Goal: Task Accomplishment & Management: Complete application form

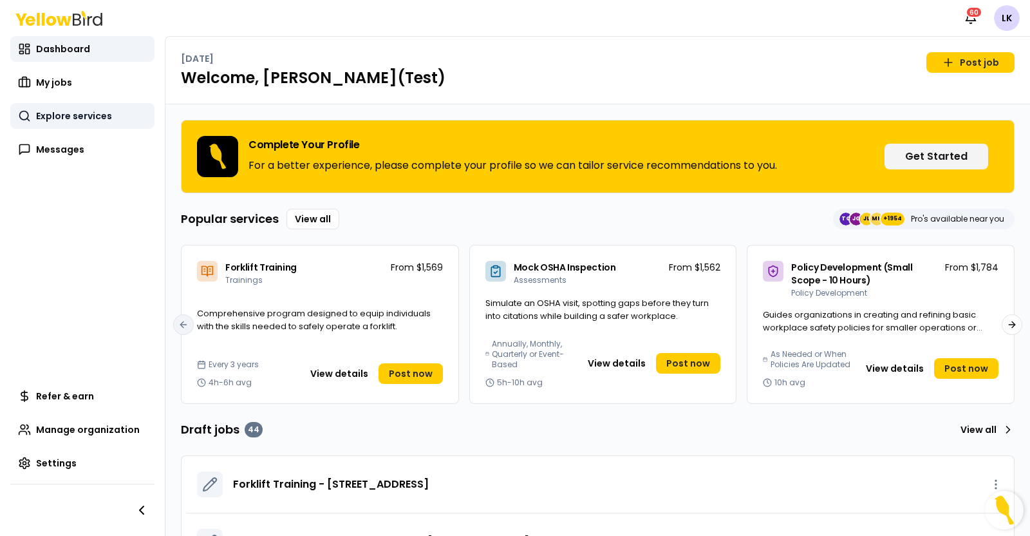
click at [68, 114] on span "Explore services" at bounding box center [74, 115] width 76 height 13
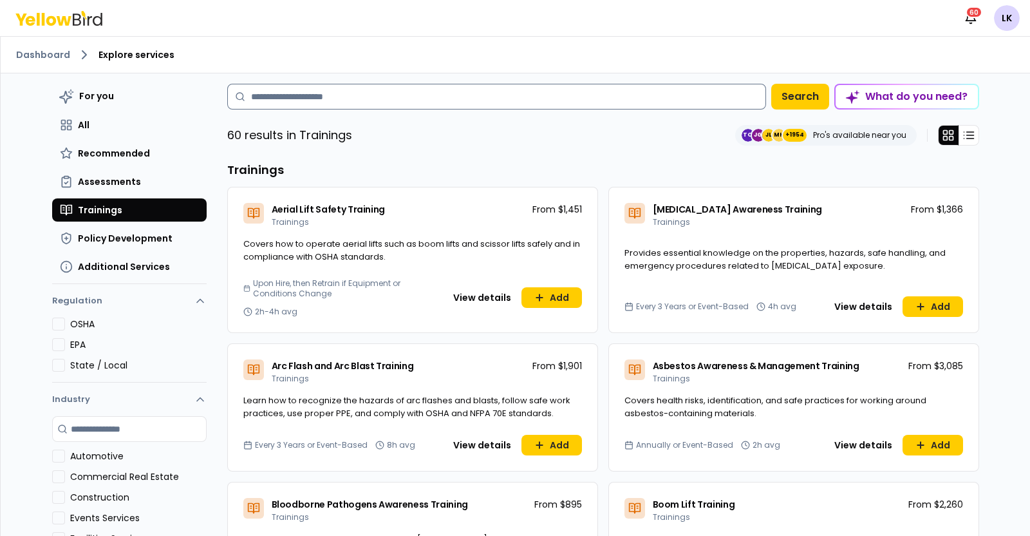
click at [387, 107] on input at bounding box center [496, 97] width 539 height 26
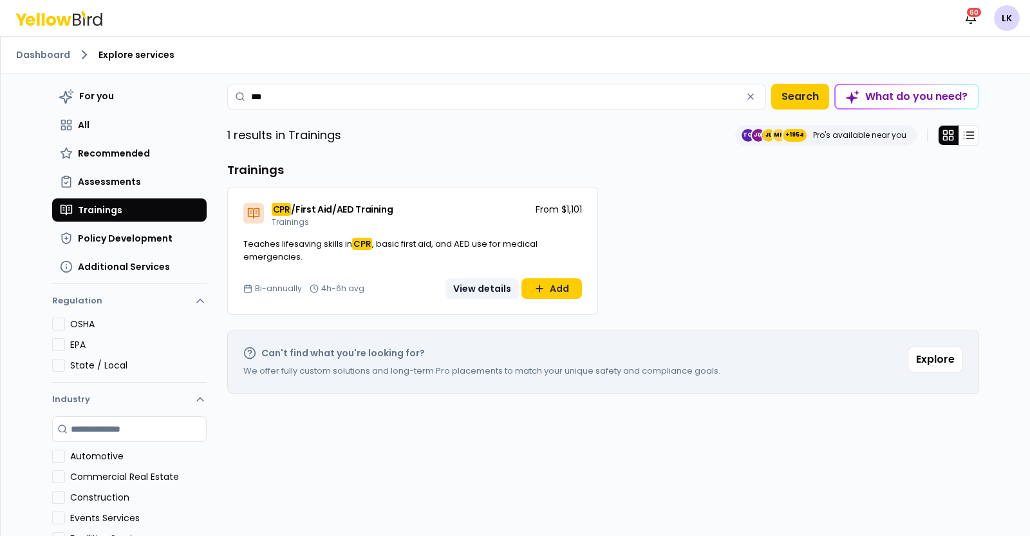
type input "***"
click at [471, 285] on button "View details" at bounding box center [482, 288] width 73 height 21
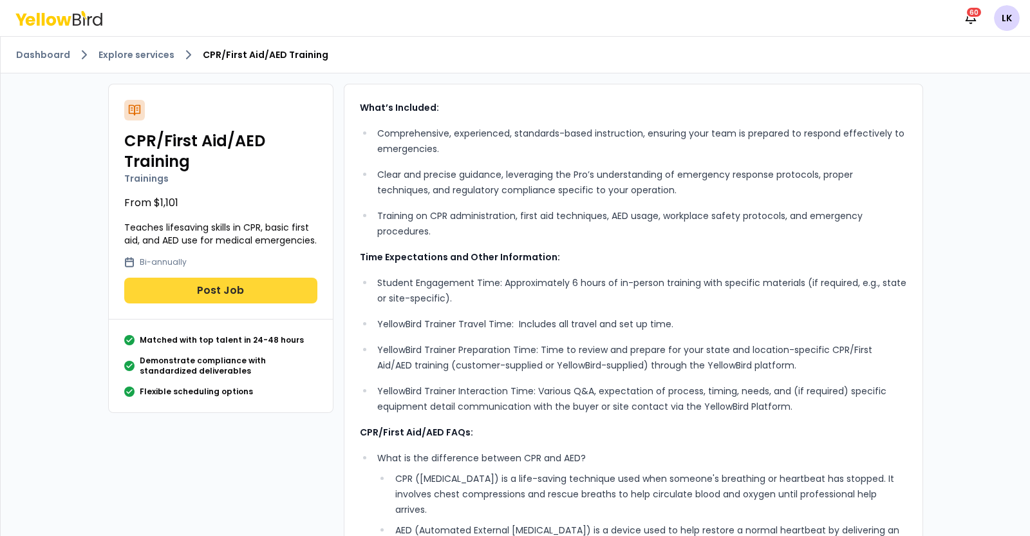
click at [163, 291] on button "Post Job" at bounding box center [220, 291] width 193 height 26
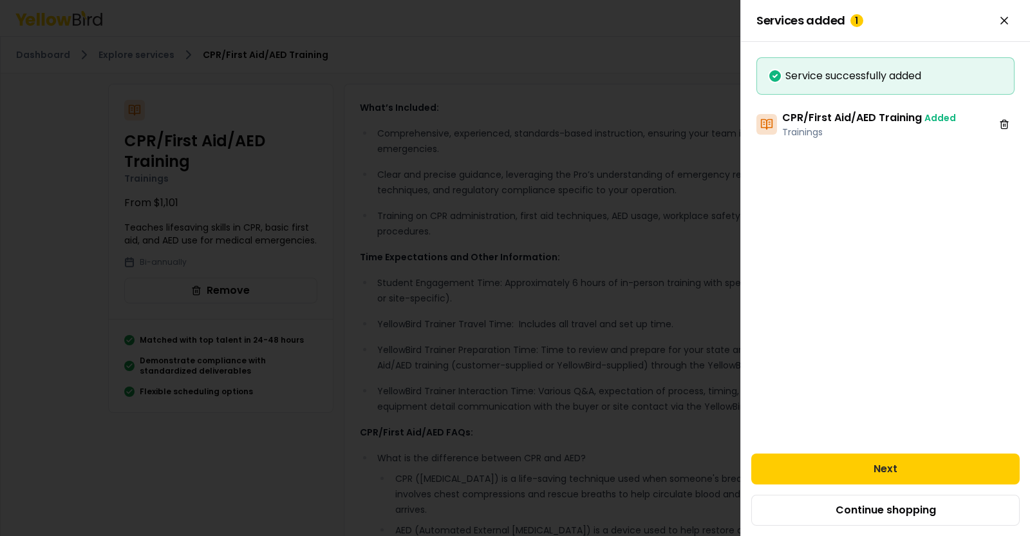
click at [809, 452] on div "Next Continue shopping" at bounding box center [885, 489] width 289 height 93
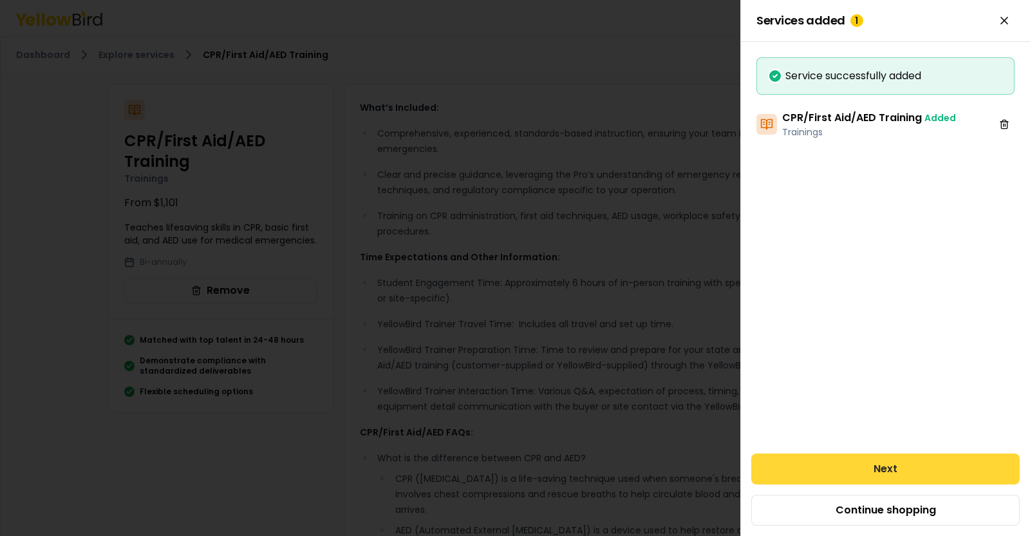
click at [802, 461] on button "Next" at bounding box center [885, 468] width 268 height 31
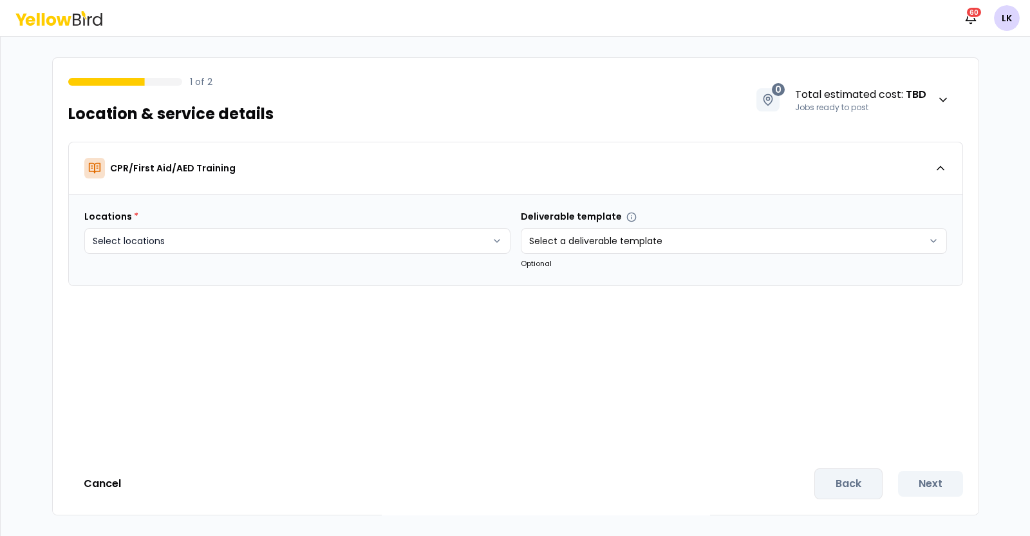
click at [489, 246] on html "Notifications 60 LK 1 of 2 Location & service details 0 Total estimated cost : …" at bounding box center [515, 268] width 1030 height 536
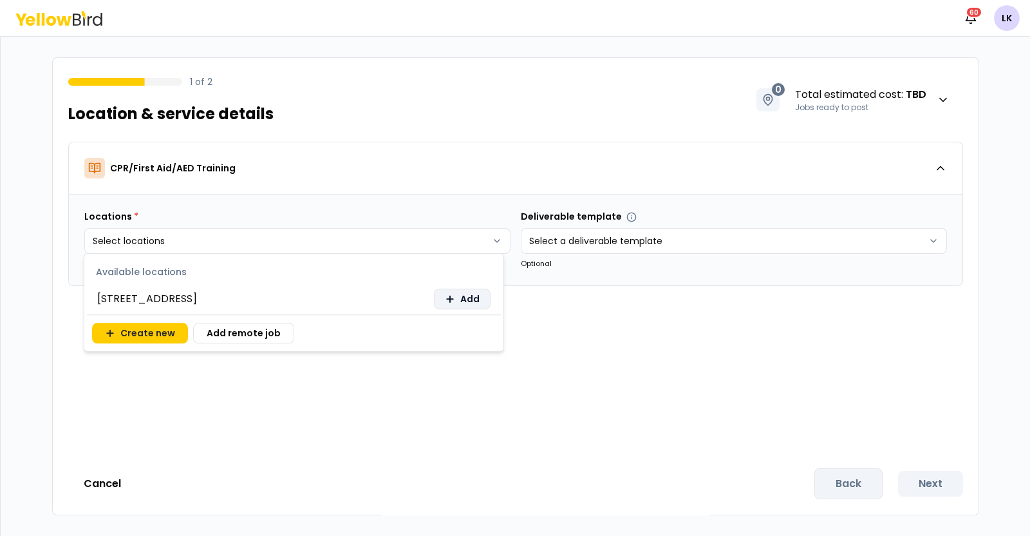
click at [447, 303] on icon at bounding box center [450, 299] width 10 height 10
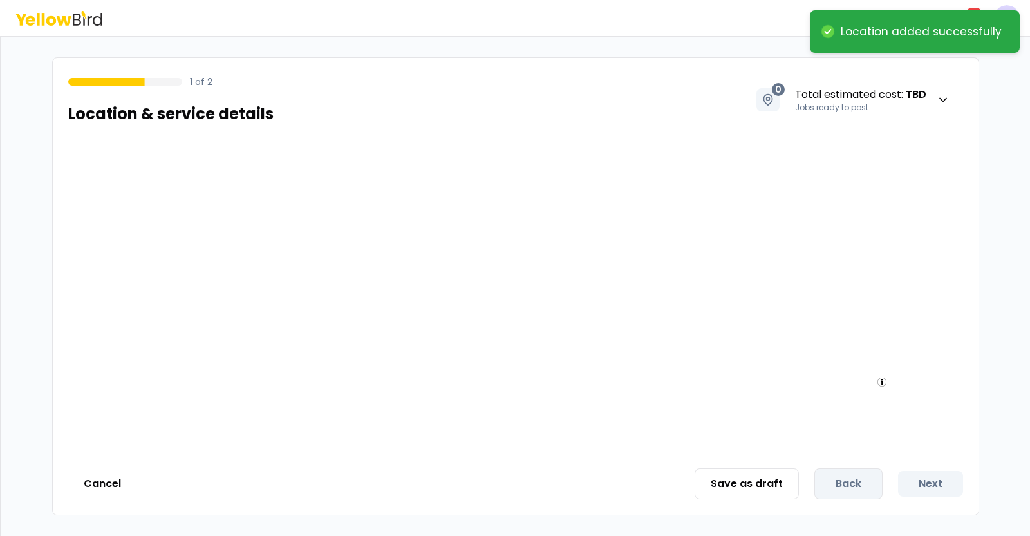
click at [564, 329] on div at bounding box center [516, 297] width 926 height 311
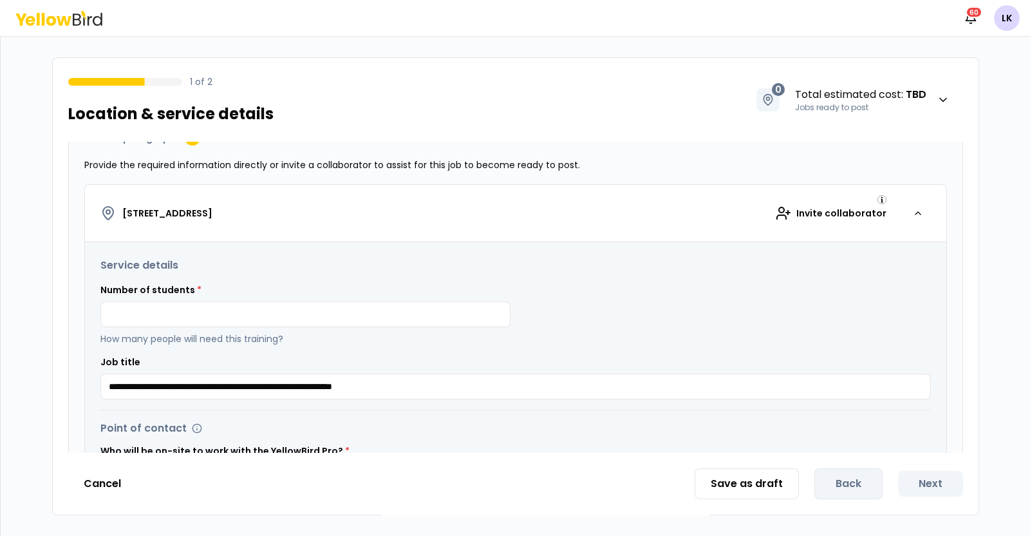
scroll to position [247, 0]
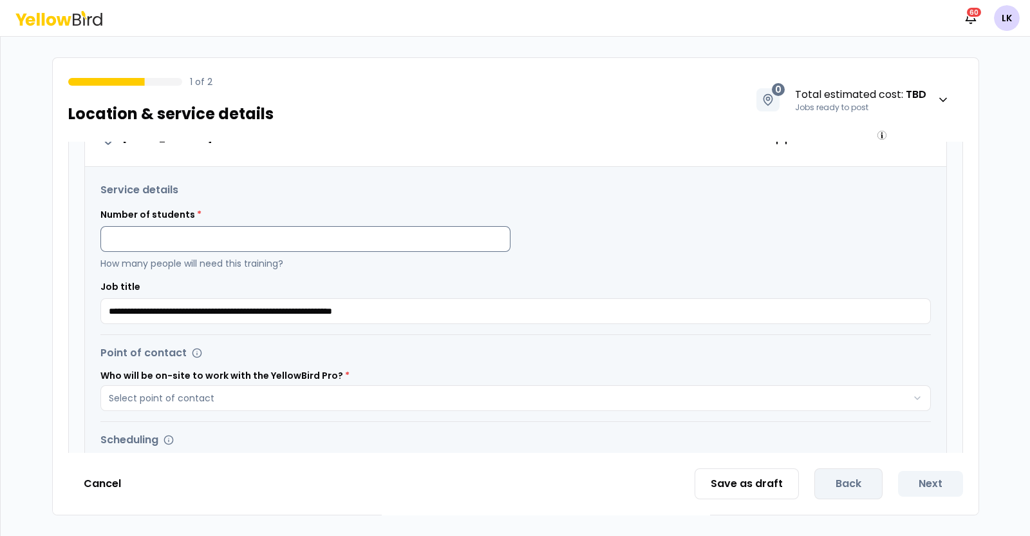
click at [359, 240] on input at bounding box center [305, 239] width 410 height 26
type input "*"
type input "**"
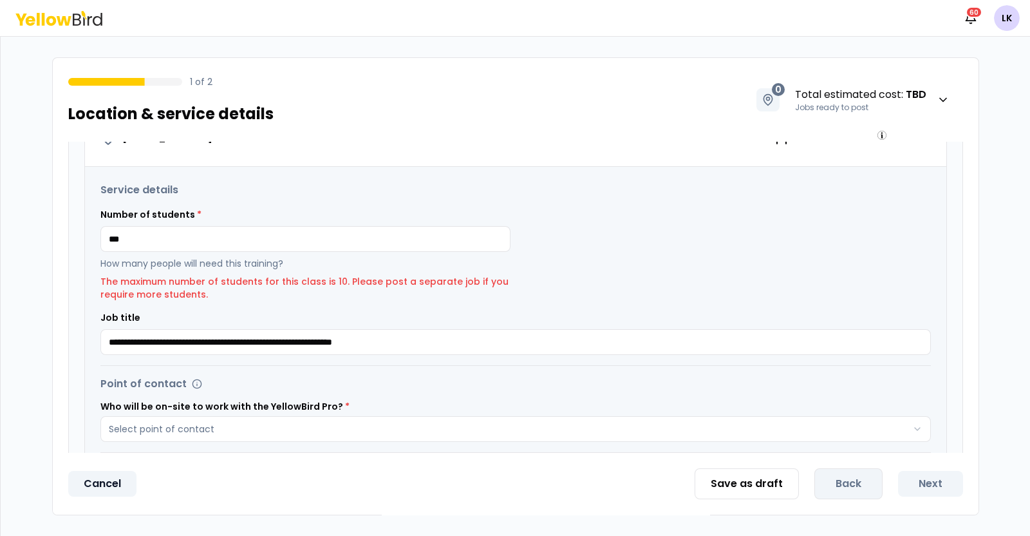
click at [105, 482] on button "Cancel" at bounding box center [102, 484] width 68 height 26
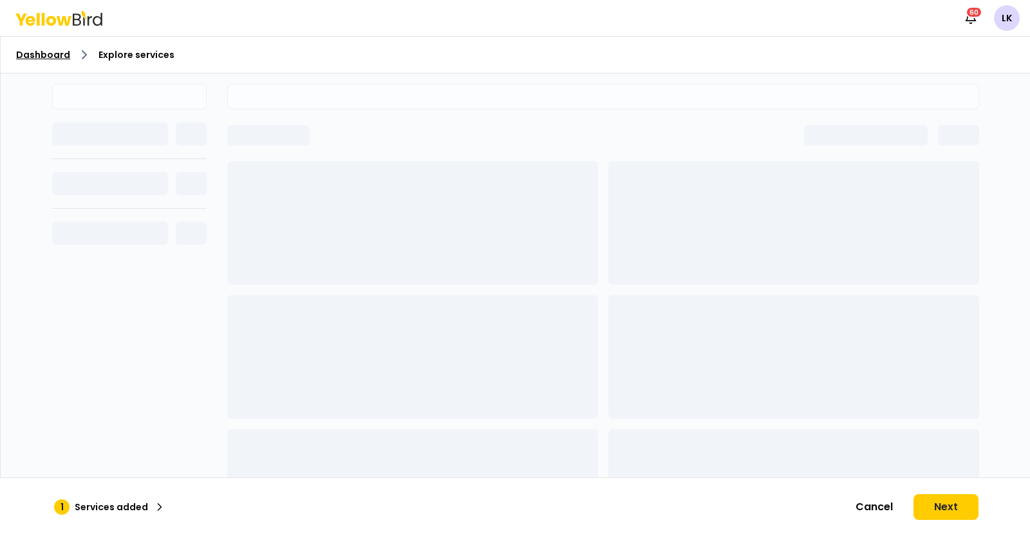
click at [53, 59] on link "Dashboard" at bounding box center [43, 54] width 54 height 13
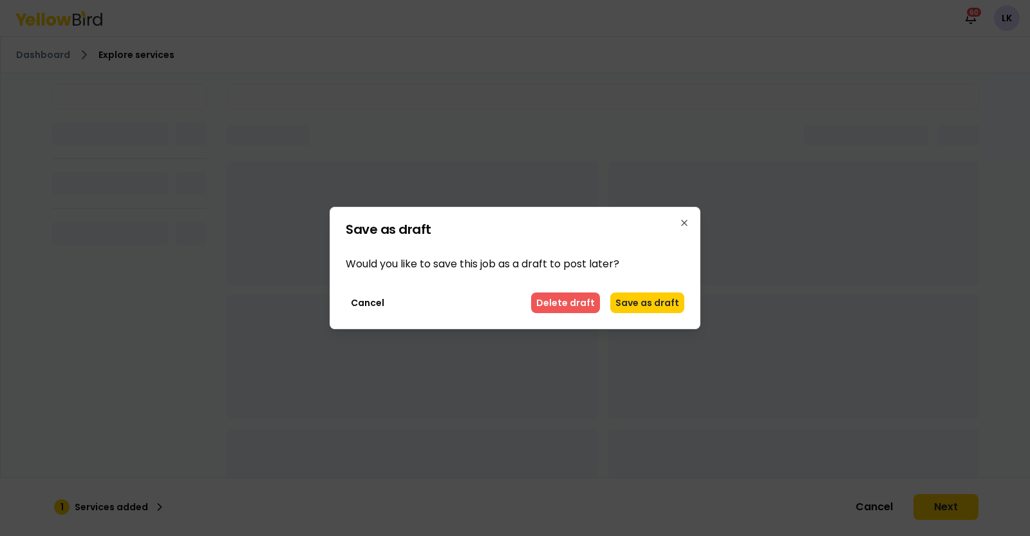
click at [576, 298] on button "Delete draft" at bounding box center [565, 302] width 69 height 21
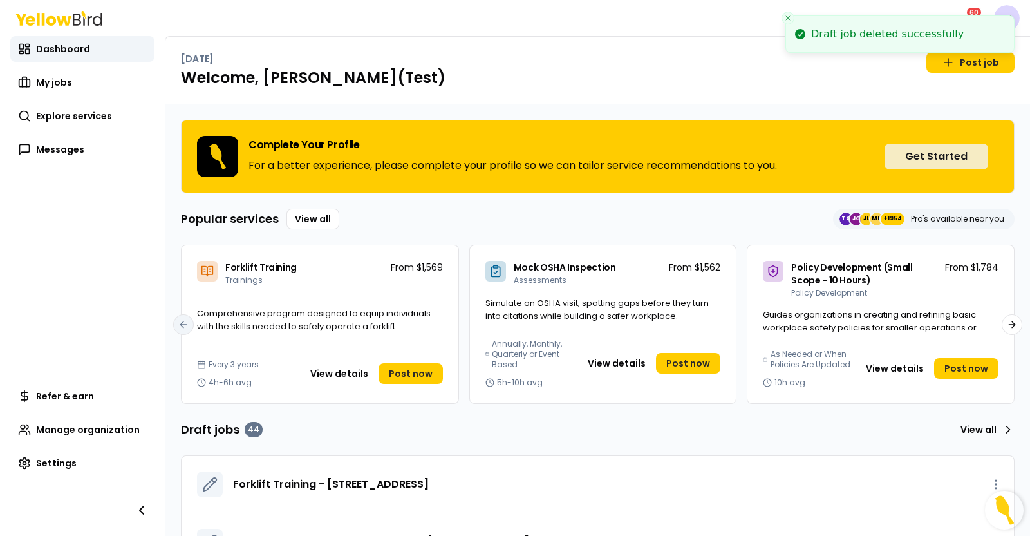
drag, startPoint x: 966, startPoint y: 40, endPoint x: 967, endPoint y: 152, distance: 112.0
click at [967, 53] on li "Draft job deleted successfully" at bounding box center [900, 33] width 229 height 37
click at [887, 83] on h1 "Welcome, Lucas(Test)" at bounding box center [598, 78] width 834 height 21
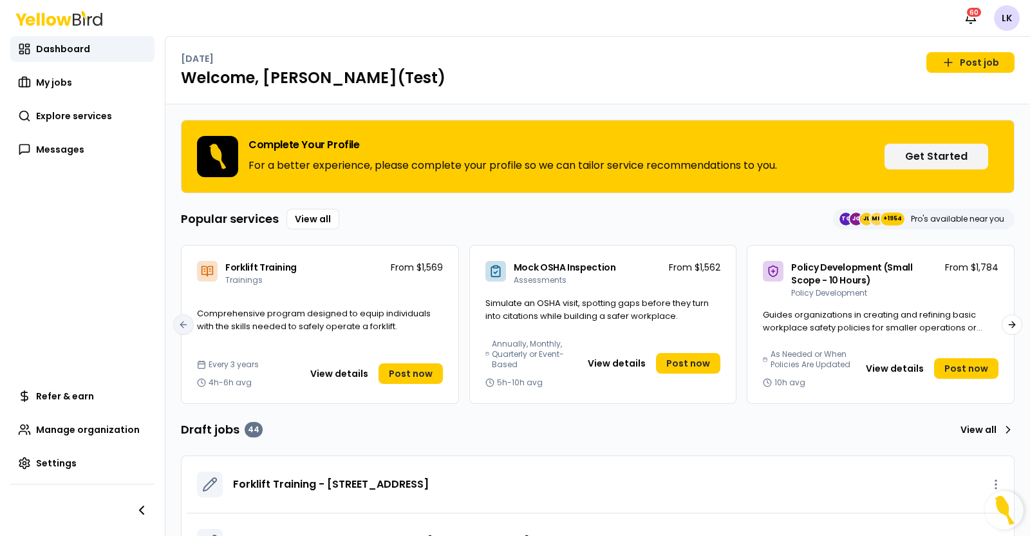
click at [1011, 22] on html "Notifications 60 LK Dashboard My jobs Explore services Messages Refer & earn Ma…" at bounding box center [515, 268] width 1030 height 536
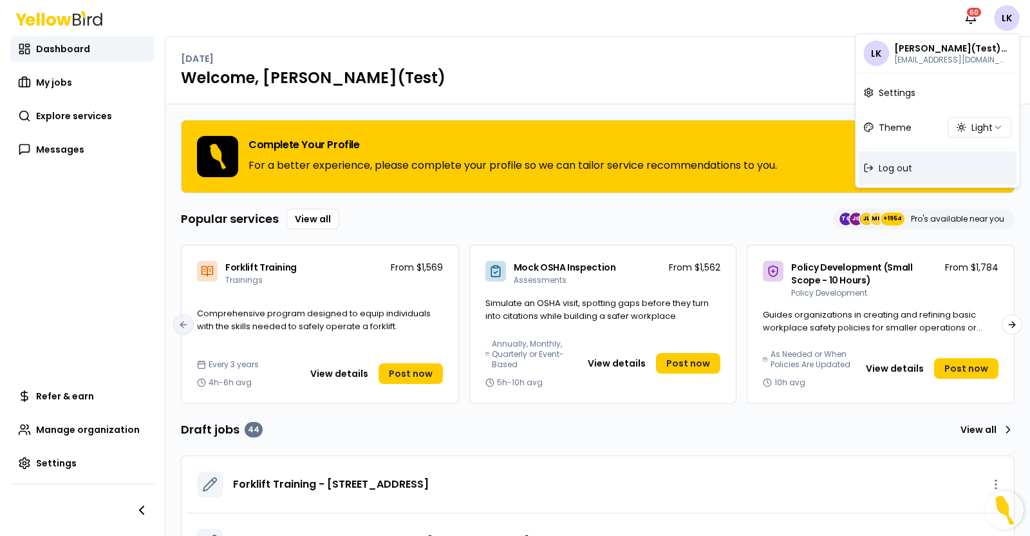
click at [898, 167] on span "Log out" at bounding box center [895, 168] width 33 height 13
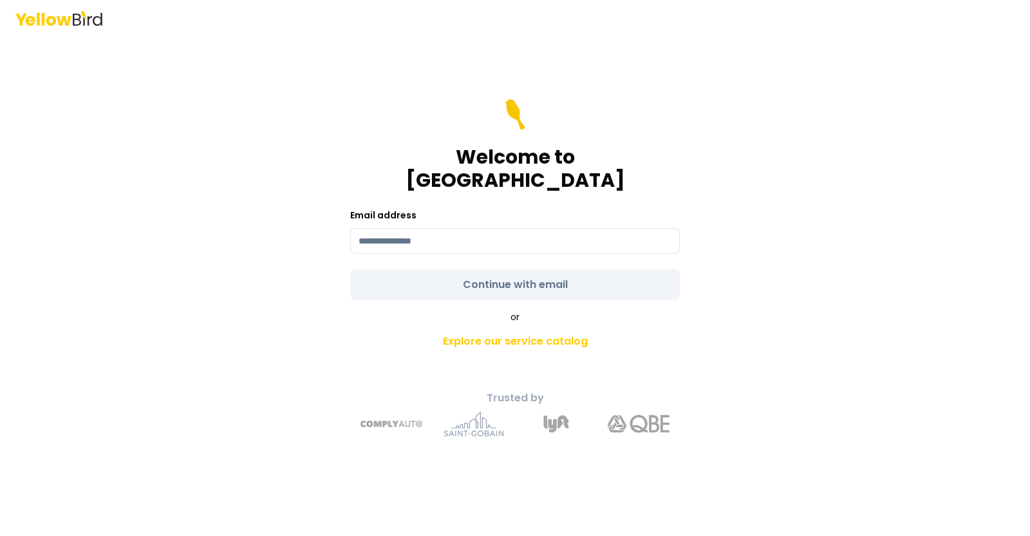
click at [68, 21] on icon at bounding box center [64, 20] width 15 height 10
click at [419, 228] on input at bounding box center [515, 241] width 330 height 26
click at [299, 349] on div "Welcome to YellowBird Email address Continue with email or Explore our service …" at bounding box center [515, 286] width 474 height 322
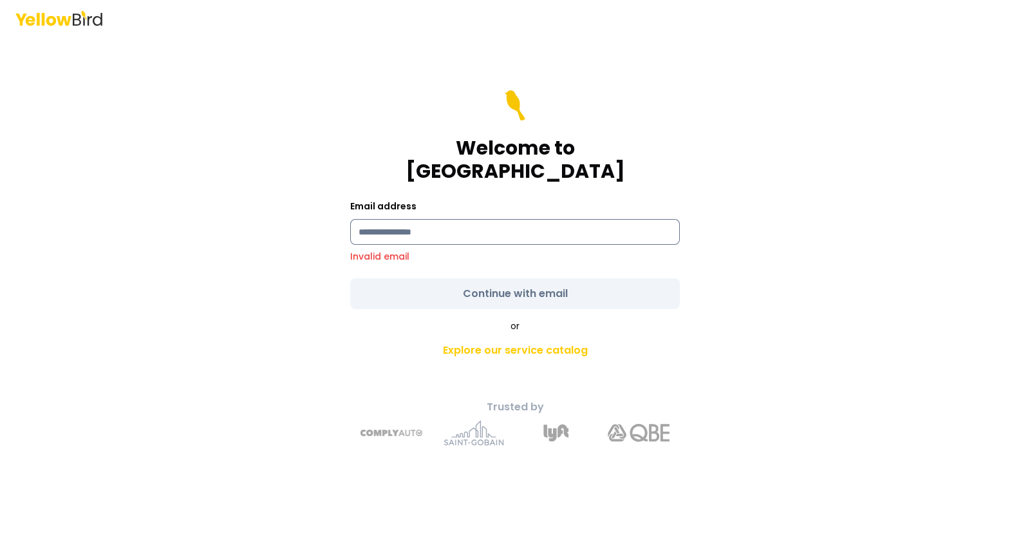
click at [453, 219] on input at bounding box center [515, 232] width 330 height 26
type input "**********"
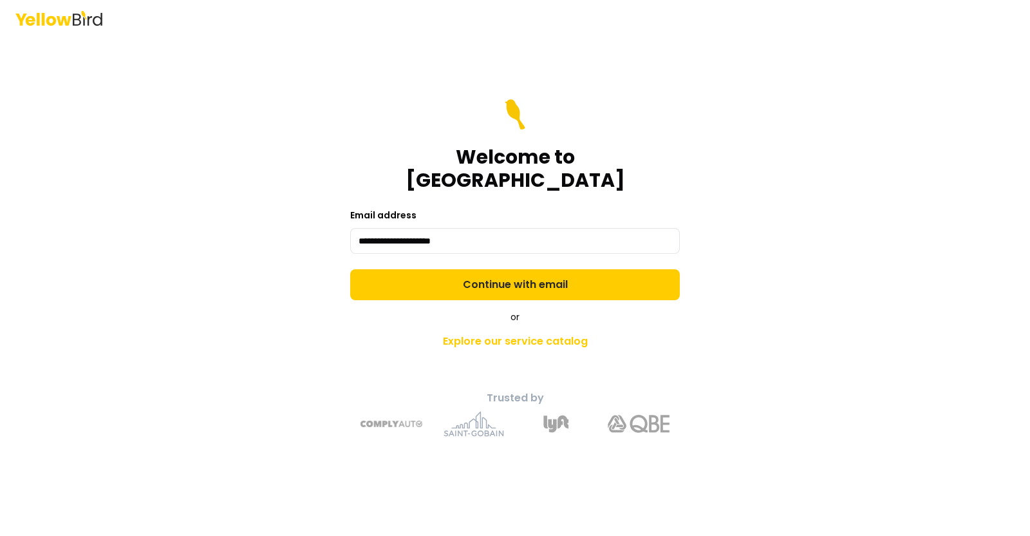
click at [462, 281] on form "**********" at bounding box center [515, 199] width 330 height 201
click at [462, 281] on button "Continue with email" at bounding box center [515, 284] width 330 height 31
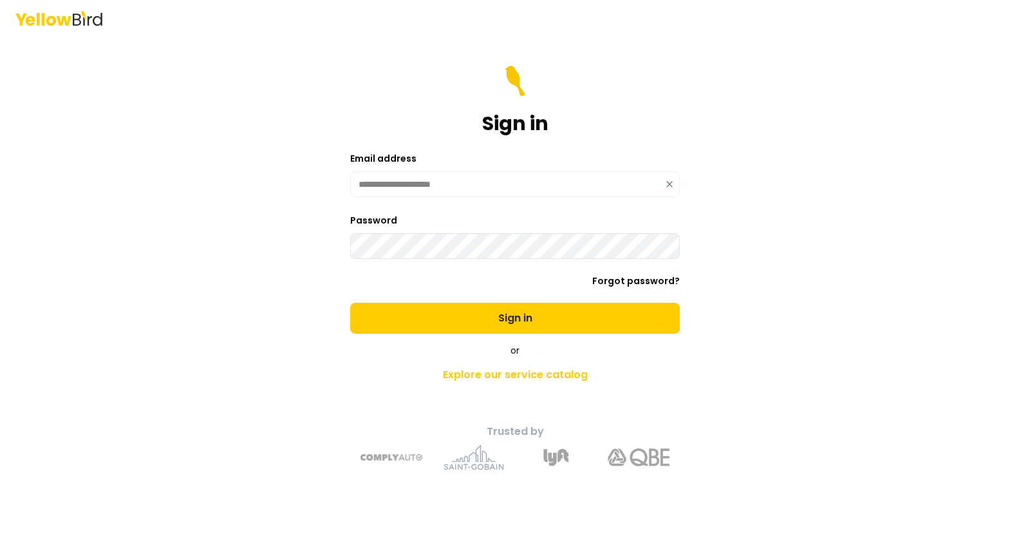
click at [350, 303] on button "Sign in" at bounding box center [515, 318] width 330 height 31
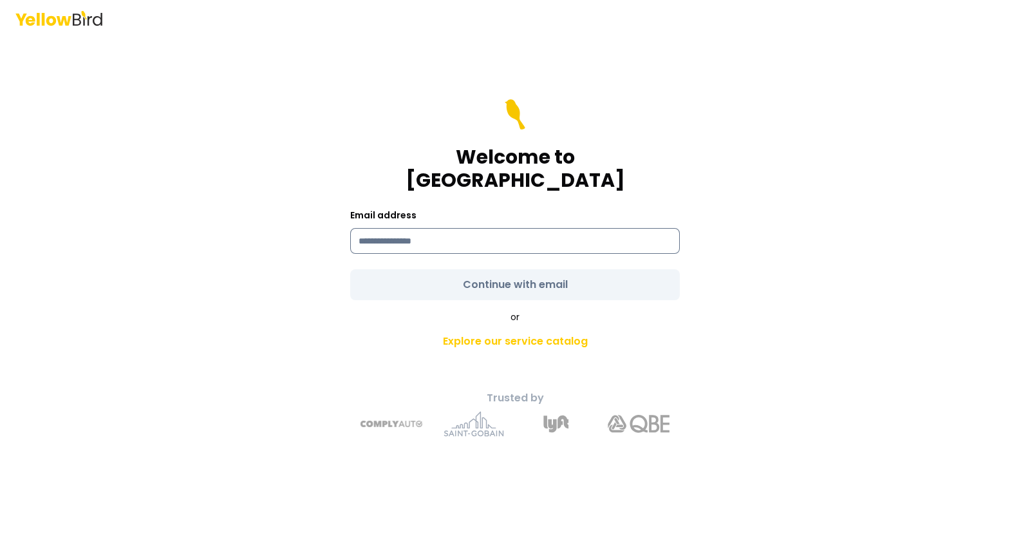
click at [519, 228] on input at bounding box center [515, 241] width 330 height 26
type input "**********"
click at [516, 275] on form "**********" at bounding box center [515, 199] width 330 height 201
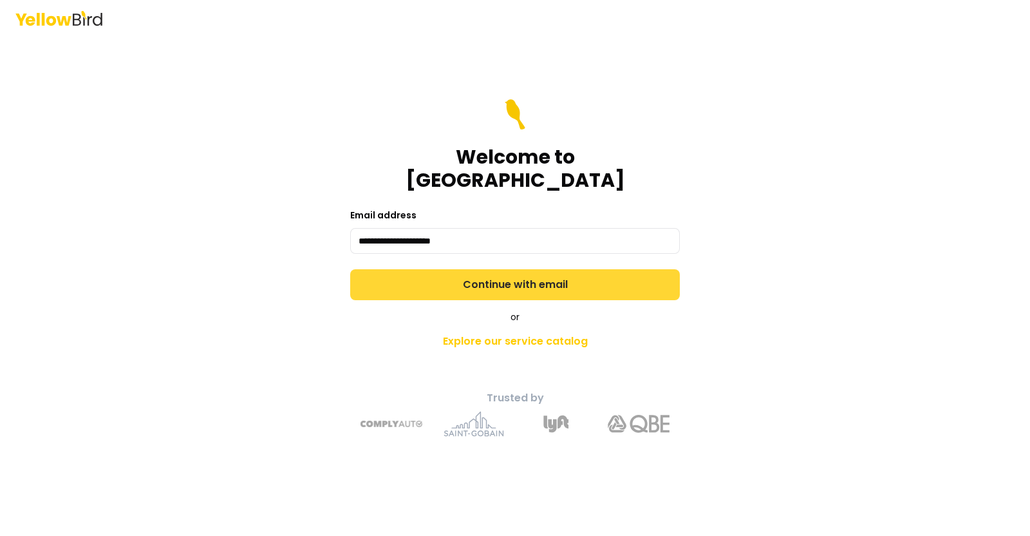
click at [516, 275] on button "Continue with email" at bounding box center [515, 284] width 330 height 31
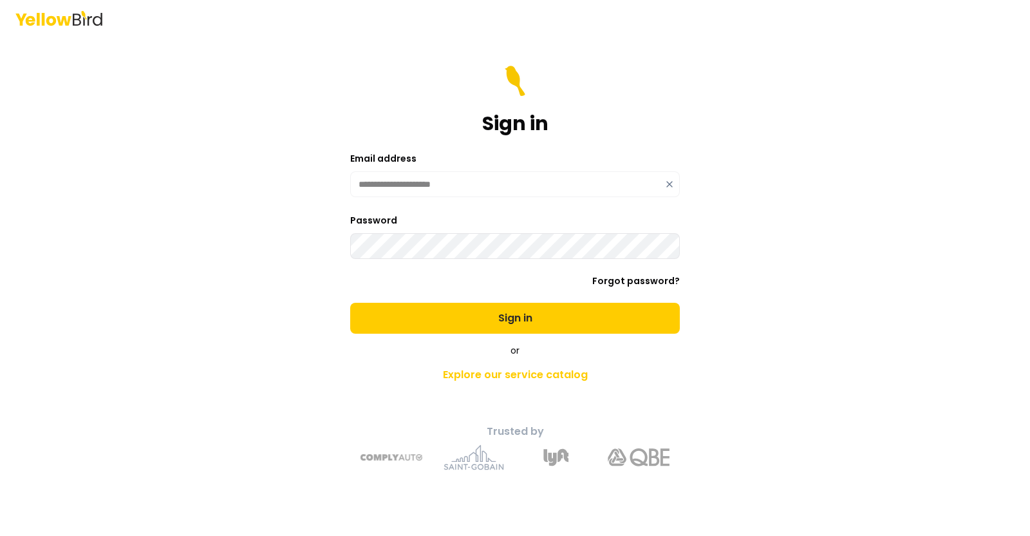
click at [350, 303] on button "Sign in" at bounding box center [515, 318] width 330 height 31
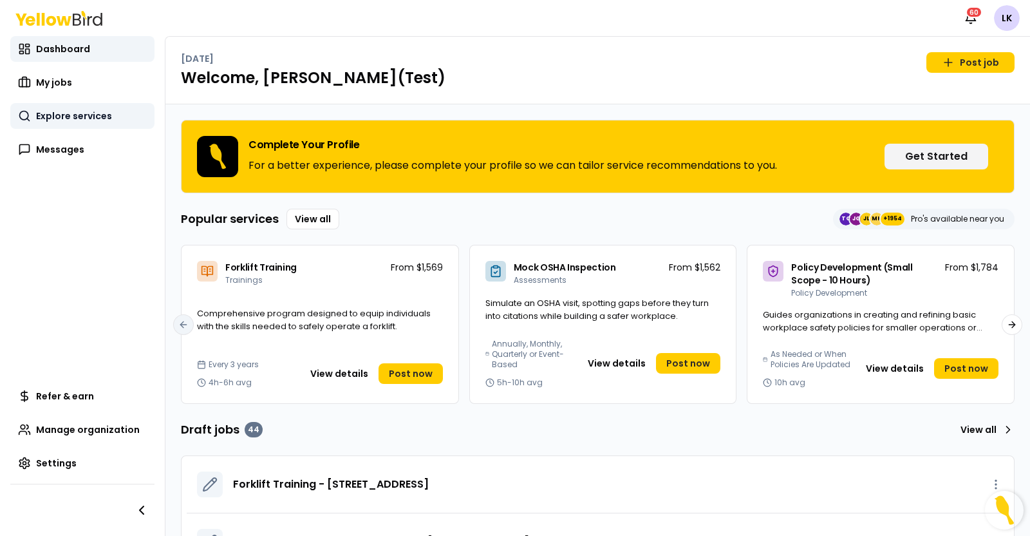
click at [100, 119] on span "Explore services" at bounding box center [74, 115] width 76 height 13
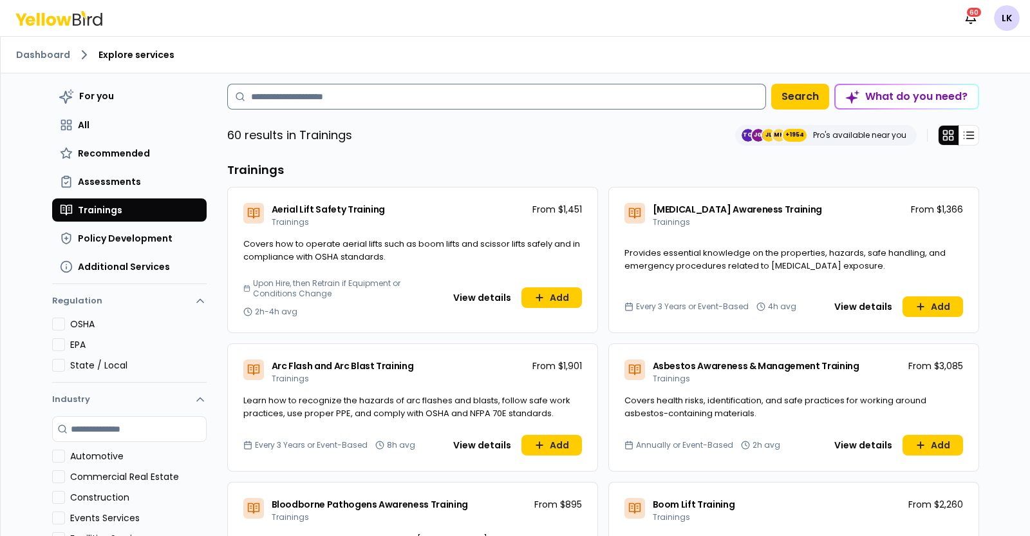
click at [381, 104] on input at bounding box center [496, 97] width 539 height 26
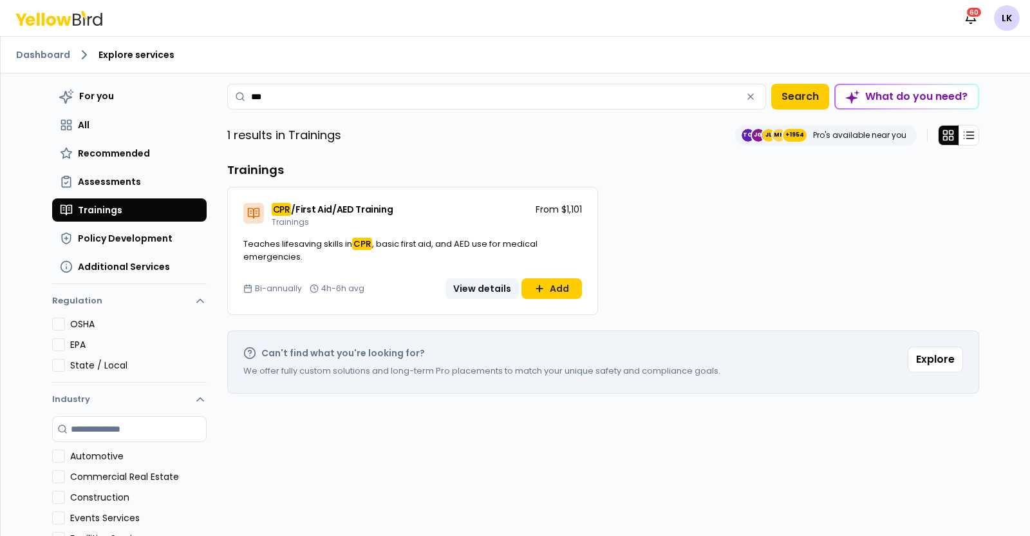
type input "***"
click at [458, 285] on button "View details" at bounding box center [482, 288] width 73 height 21
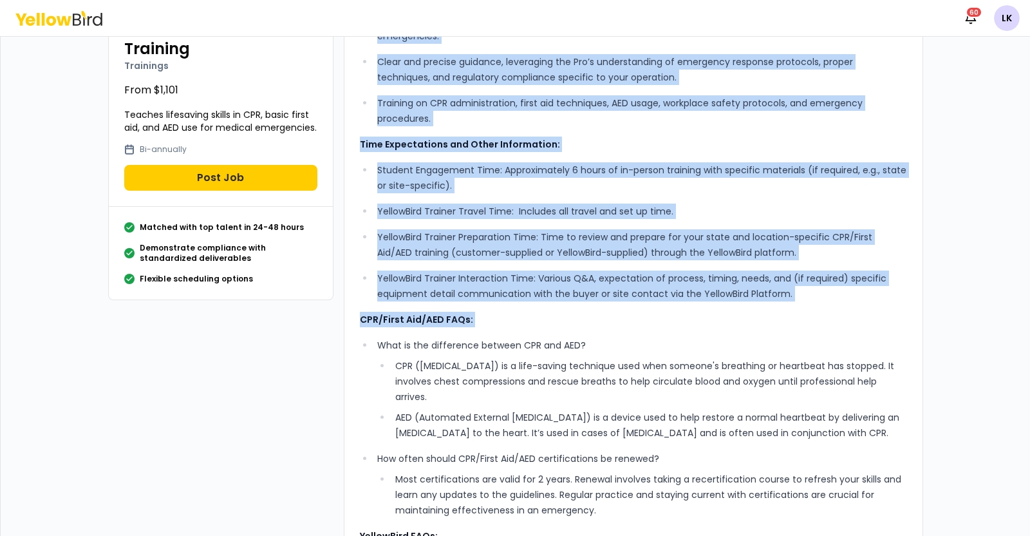
scroll to position [160, 0]
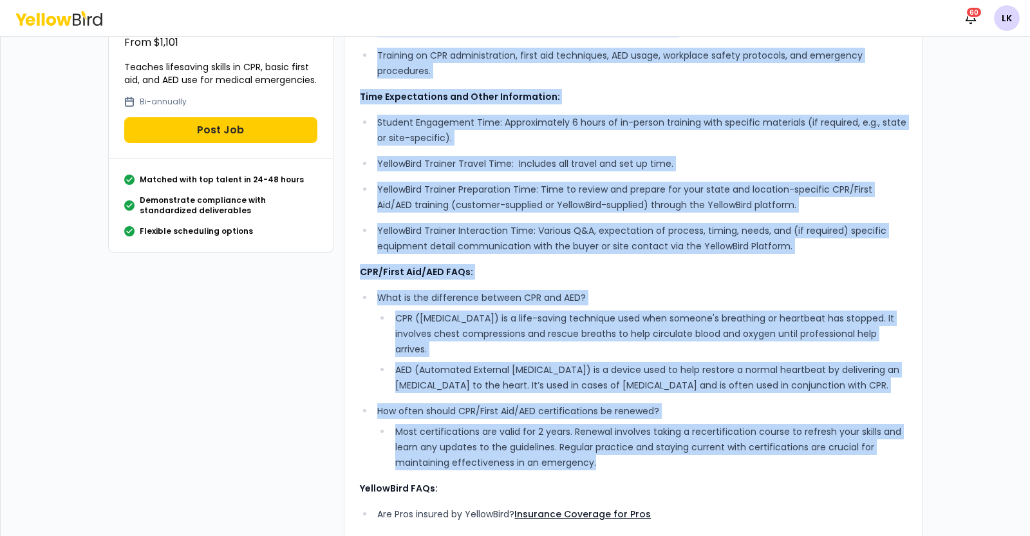
drag, startPoint x: 347, startPoint y: 106, endPoint x: 846, endPoint y: 463, distance: 613.8
click at [846, 463] on div "What’s Included: Comprehensive, experienced, standards-based instruction, ensur…" at bounding box center [633, 307] width 579 height 769
copy div "What’s Included: Comprehensive, experienced, standards-based instruction, ensur…"
